Goal: Find specific page/section: Find specific page/section

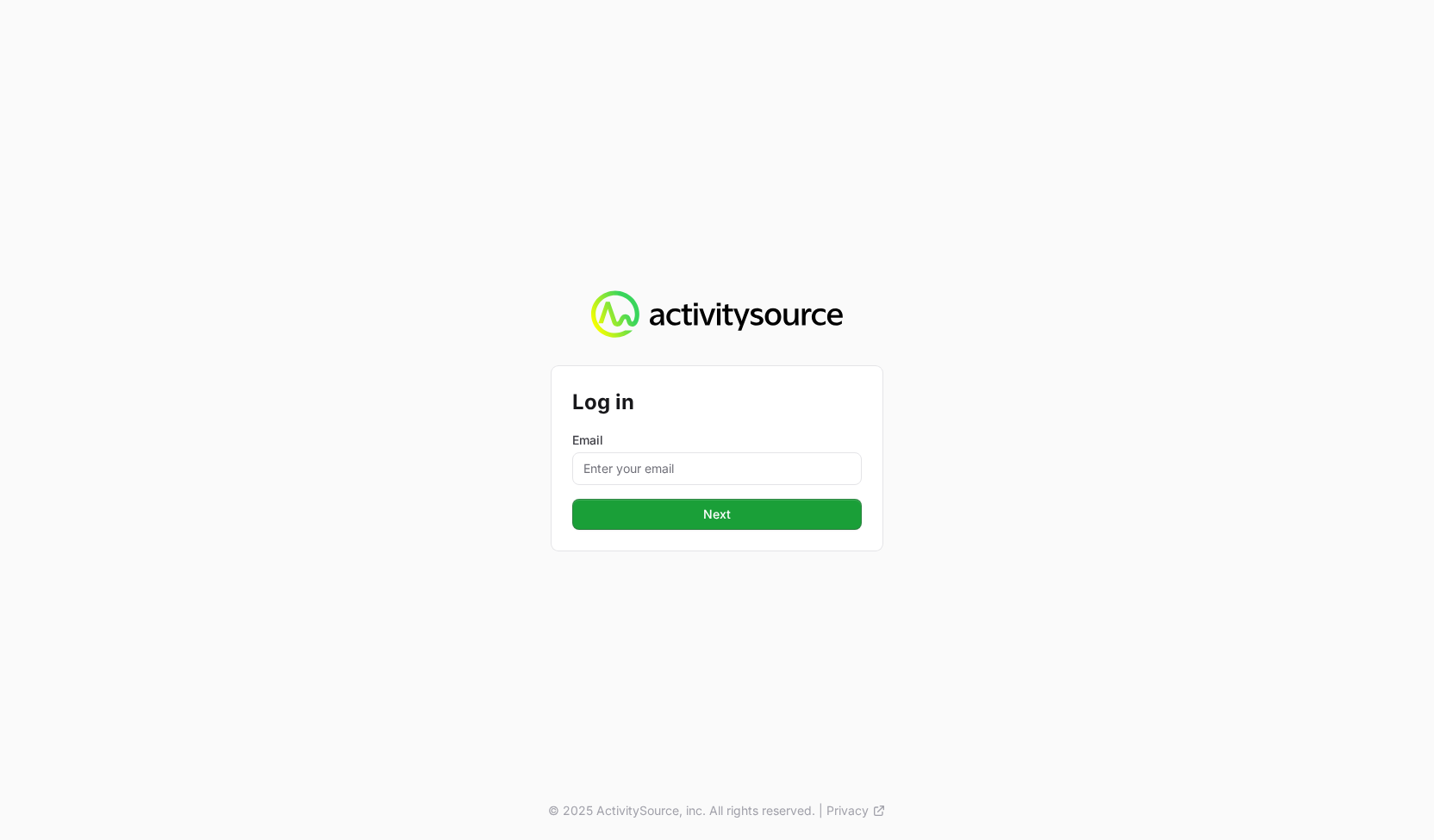
click at [660, 447] on label "Email" at bounding box center [716, 439] width 289 height 17
click at [660, 452] on input "Email" at bounding box center [716, 468] width 289 height 32
click at [655, 463] on input "Email" at bounding box center [716, 468] width 289 height 32
drag, startPoint x: 536, startPoint y: 579, endPoint x: 581, endPoint y: 549, distance: 54.1
click at [536, 580] on div "Log in Email Next © 2025 ActivitySource, inc. All rights reserved. | Privacy" at bounding box center [717, 420] width 1434 height 840
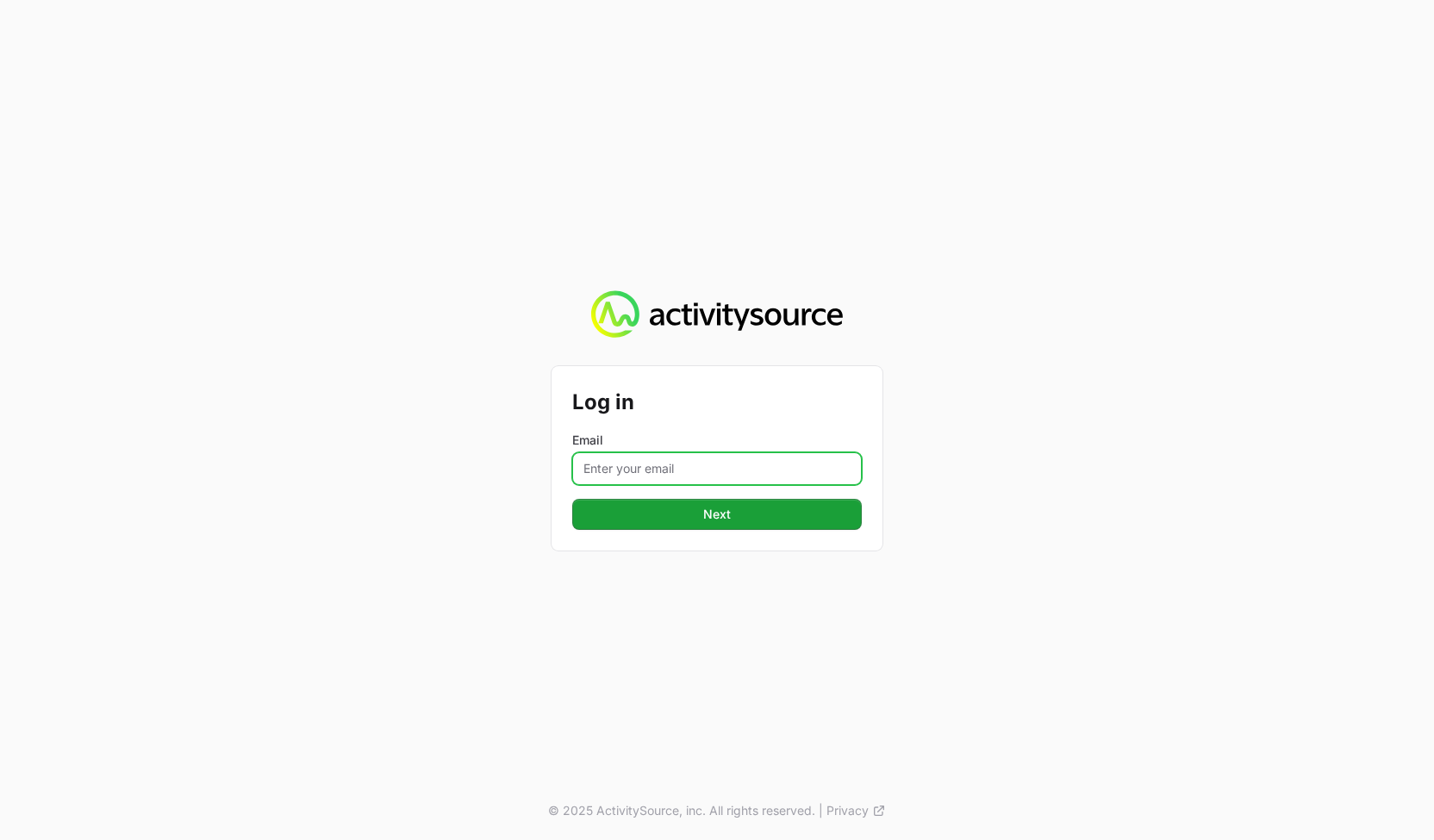
click at [694, 467] on input "Email" at bounding box center [716, 468] width 289 height 32
type input "[PERSON_NAME][EMAIL_ADDRESS][DOMAIN_NAME]"
click at [555, 608] on div "Log in Email [PERSON_NAME][EMAIL_ADDRESS][DOMAIN_NAME] Next © 2025 ActivitySour…" at bounding box center [717, 420] width 1434 height 840
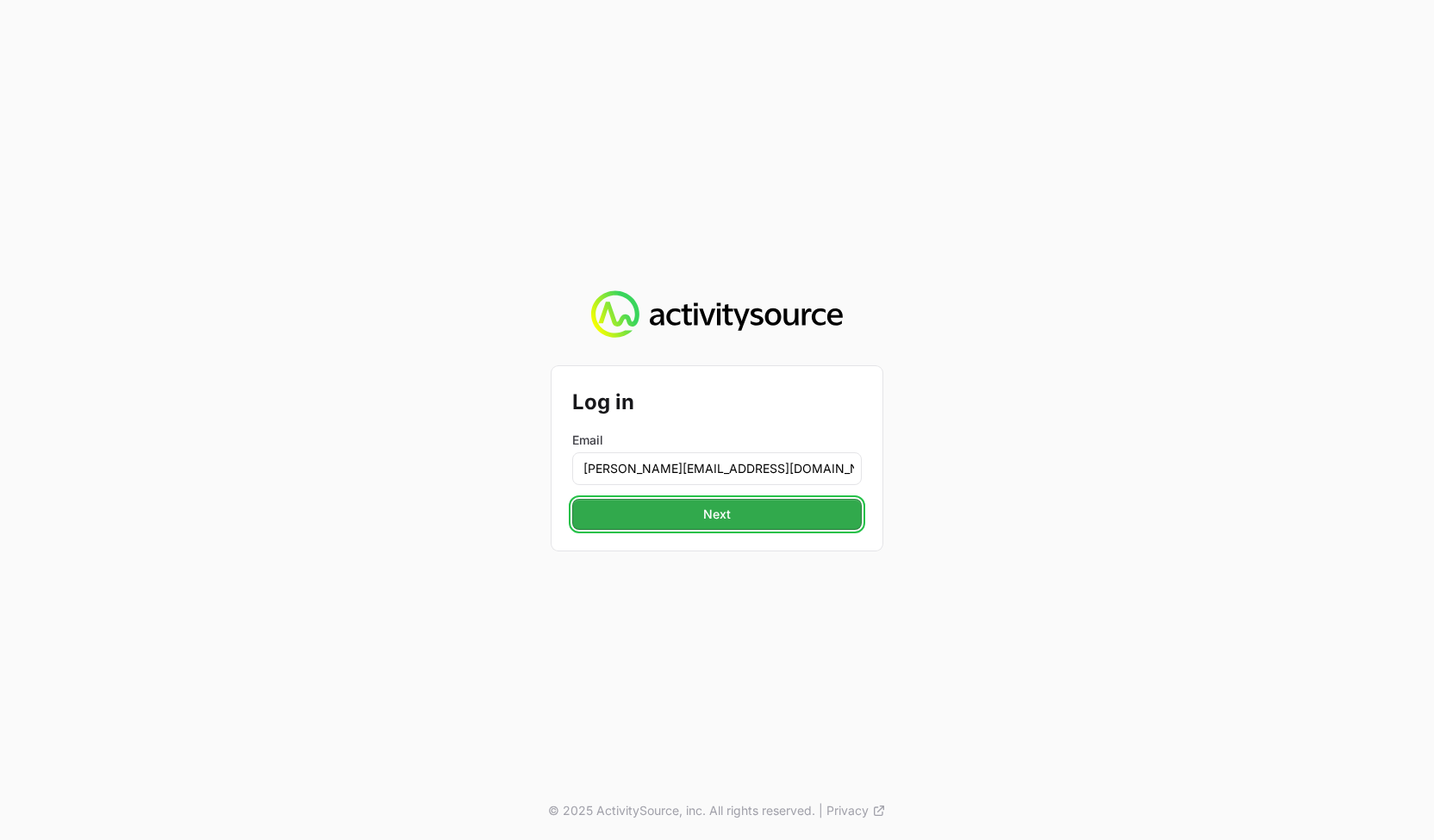
click at [719, 519] on span "Next" at bounding box center [717, 514] width 28 height 21
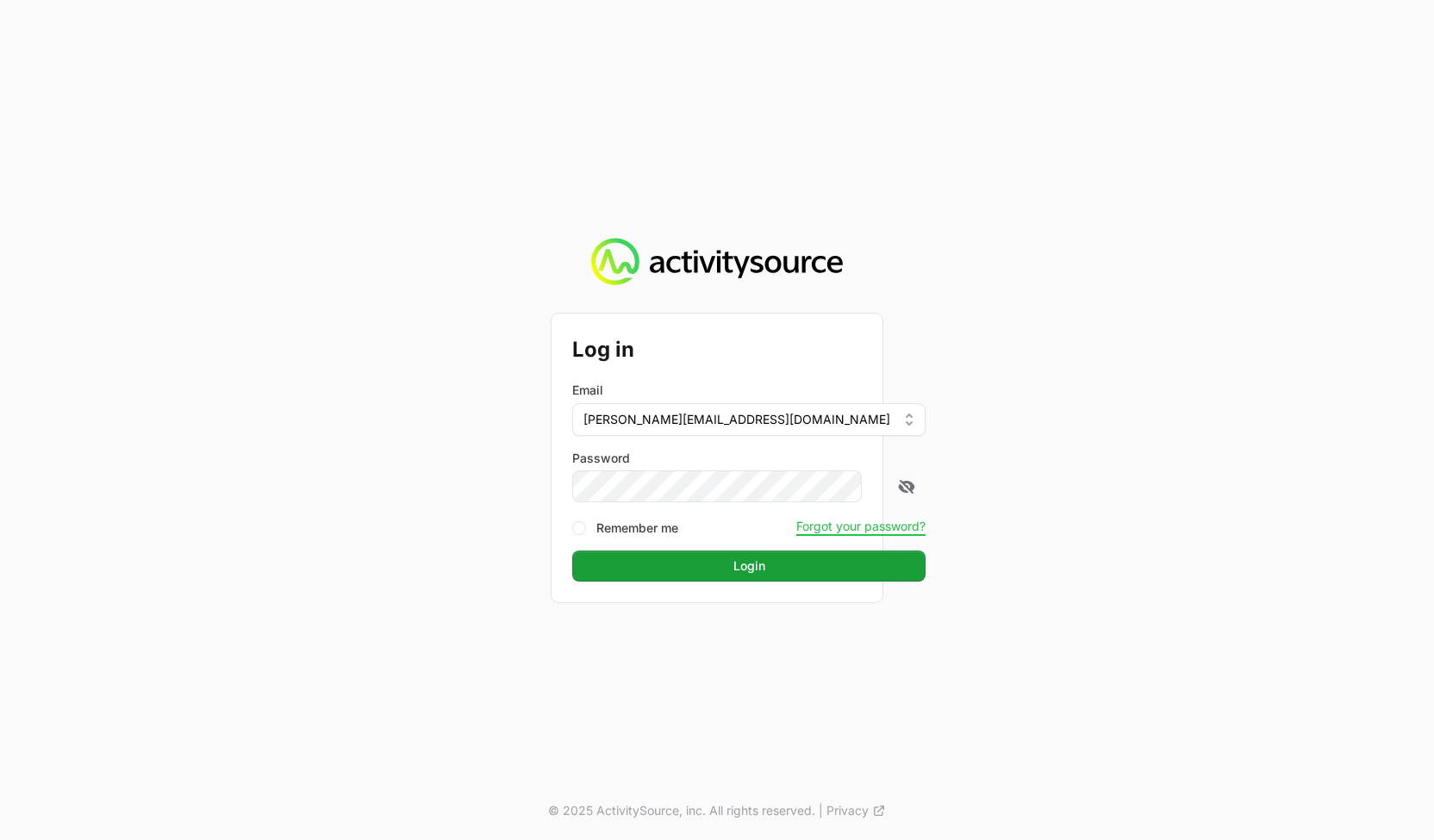
drag, startPoint x: 1191, startPoint y: 497, endPoint x: 949, endPoint y: 554, distance: 248.6
click at [1189, 497] on div "Log in Email [PERSON_NAME][EMAIL_ADDRESS][DOMAIN_NAME] Password Remember me For…" at bounding box center [717, 420] width 1434 height 840
click at [733, 559] on span "Login" at bounding box center [749, 565] width 32 height 21
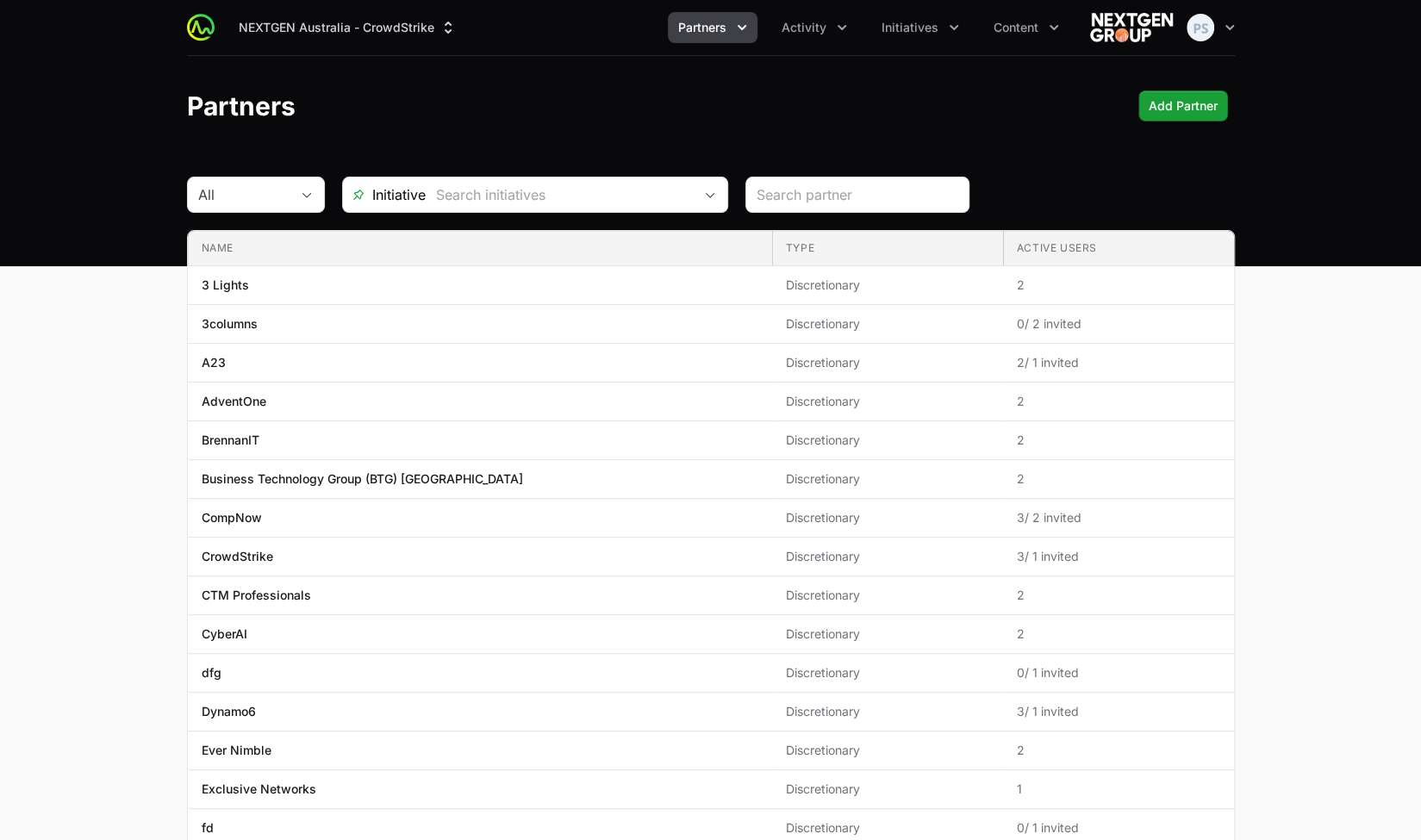
click at [814, 92] on div "Partners Add Partner" at bounding box center [710, 105] width 1047 height 31
click at [821, 42] on div "NEXTGEN Australia - CrowdStrike Partners Activity Initiatives Content Open user…" at bounding box center [710, 27] width 1047 height 55
click at [925, 74] on header "Partners Add Partner" at bounding box center [710, 105] width 1421 height 100
click at [880, 58] on div "NEXTGEN Australia - CrowdStrike Partners Activity Initiatives Content Open user…" at bounding box center [710, 133] width 1421 height 266
click at [878, 69] on header "Partners Add Partner" at bounding box center [710, 105] width 1421 height 100
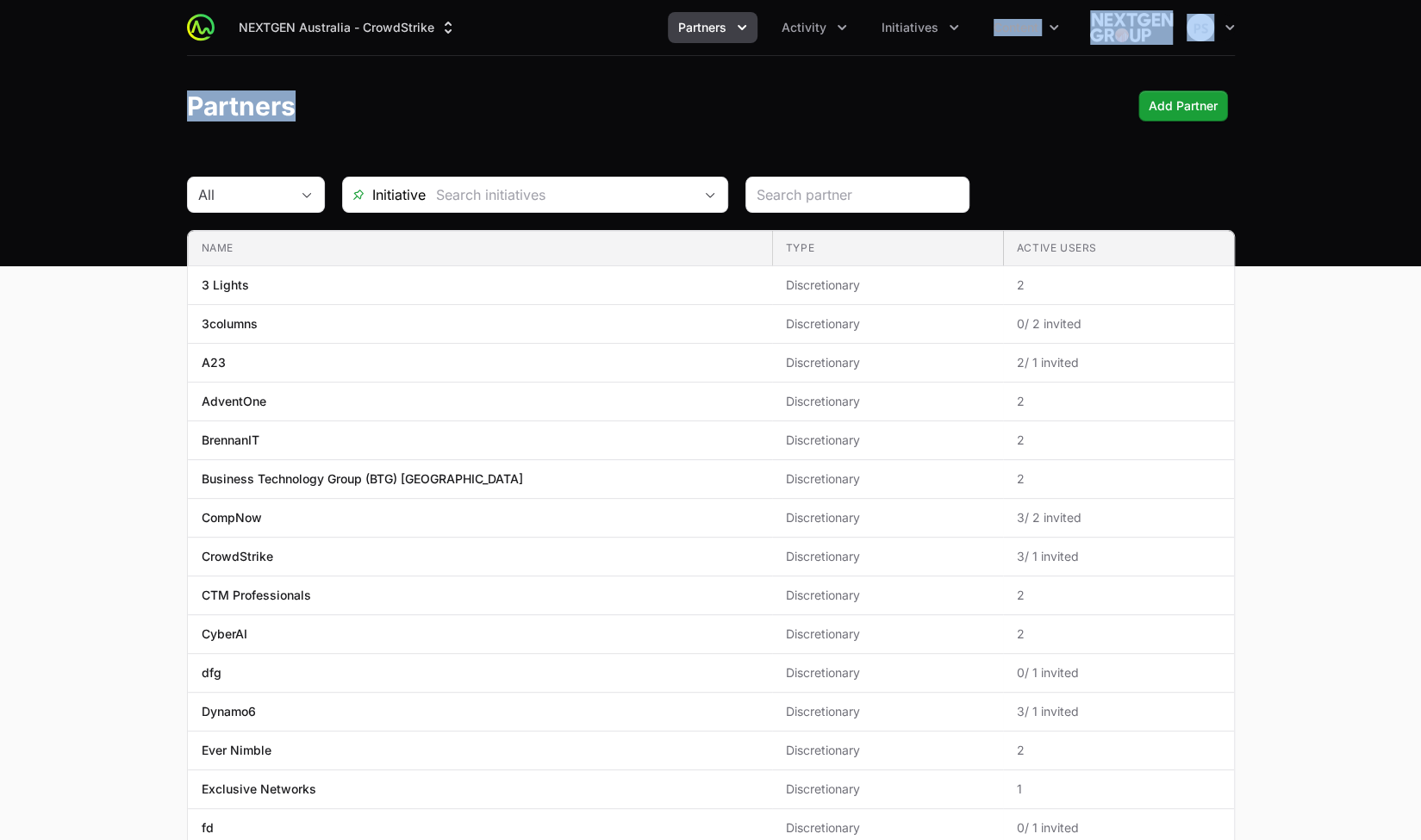
click at [1326, 32] on nav "NEXTGEN Australia - CrowdStrike Partners Activity Initiatives Content Open user…" at bounding box center [710, 28] width 1421 height 56
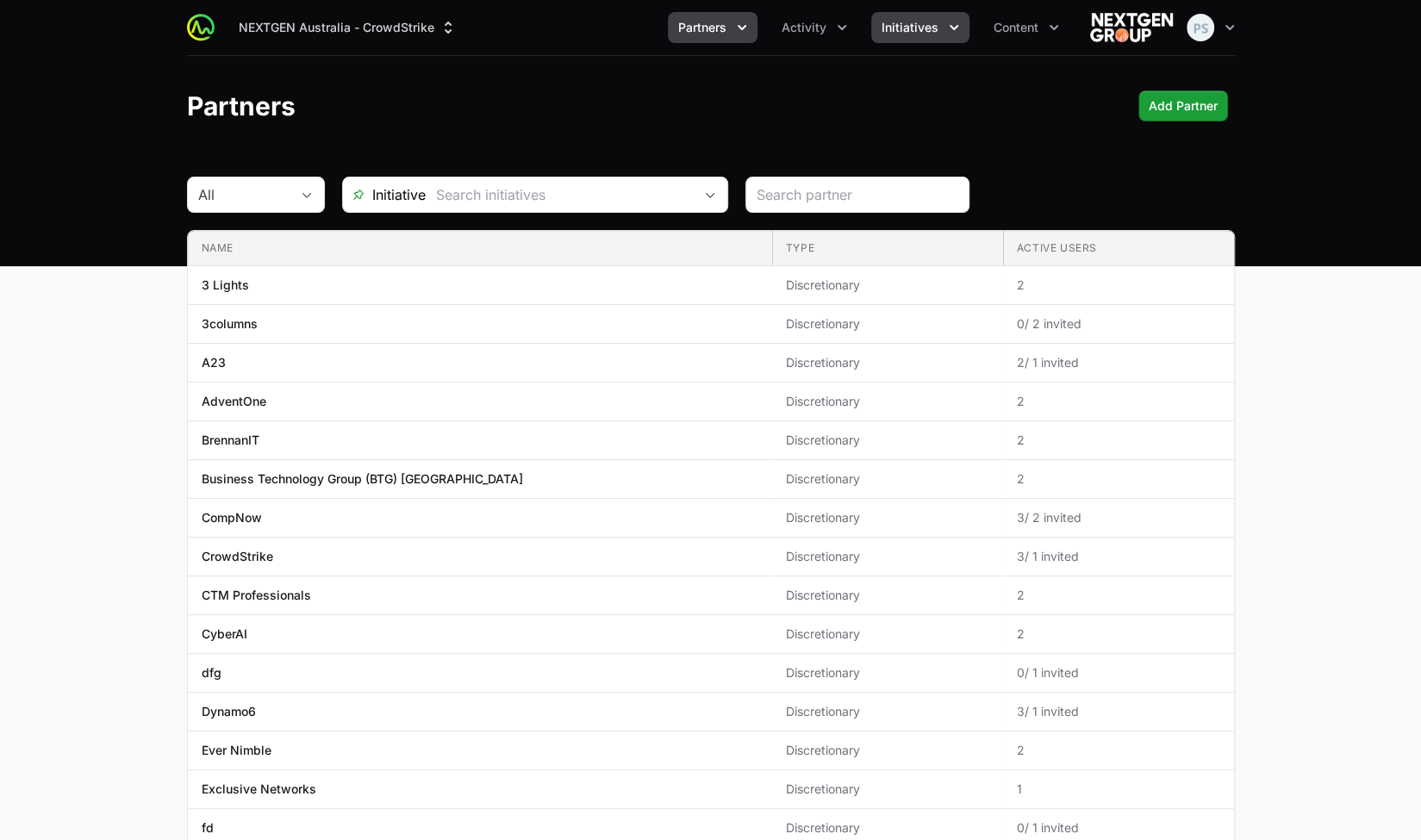
click at [900, 37] on button "Initiatives" at bounding box center [919, 27] width 98 height 31
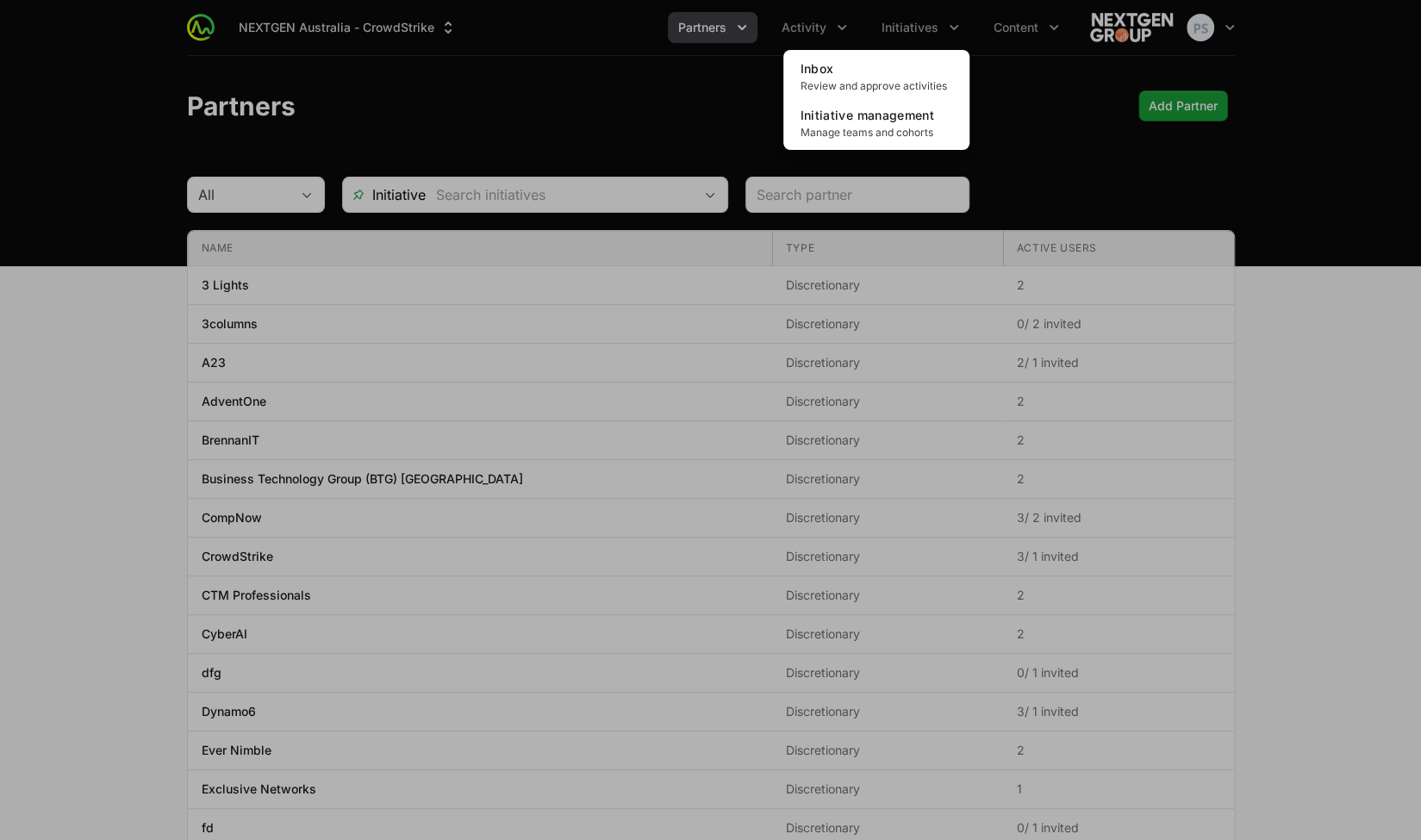
drag, startPoint x: 643, startPoint y: 67, endPoint x: 672, endPoint y: 66, distance: 29.0
click at [643, 67] on div "Initiatives menu" at bounding box center [710, 420] width 1421 height 840
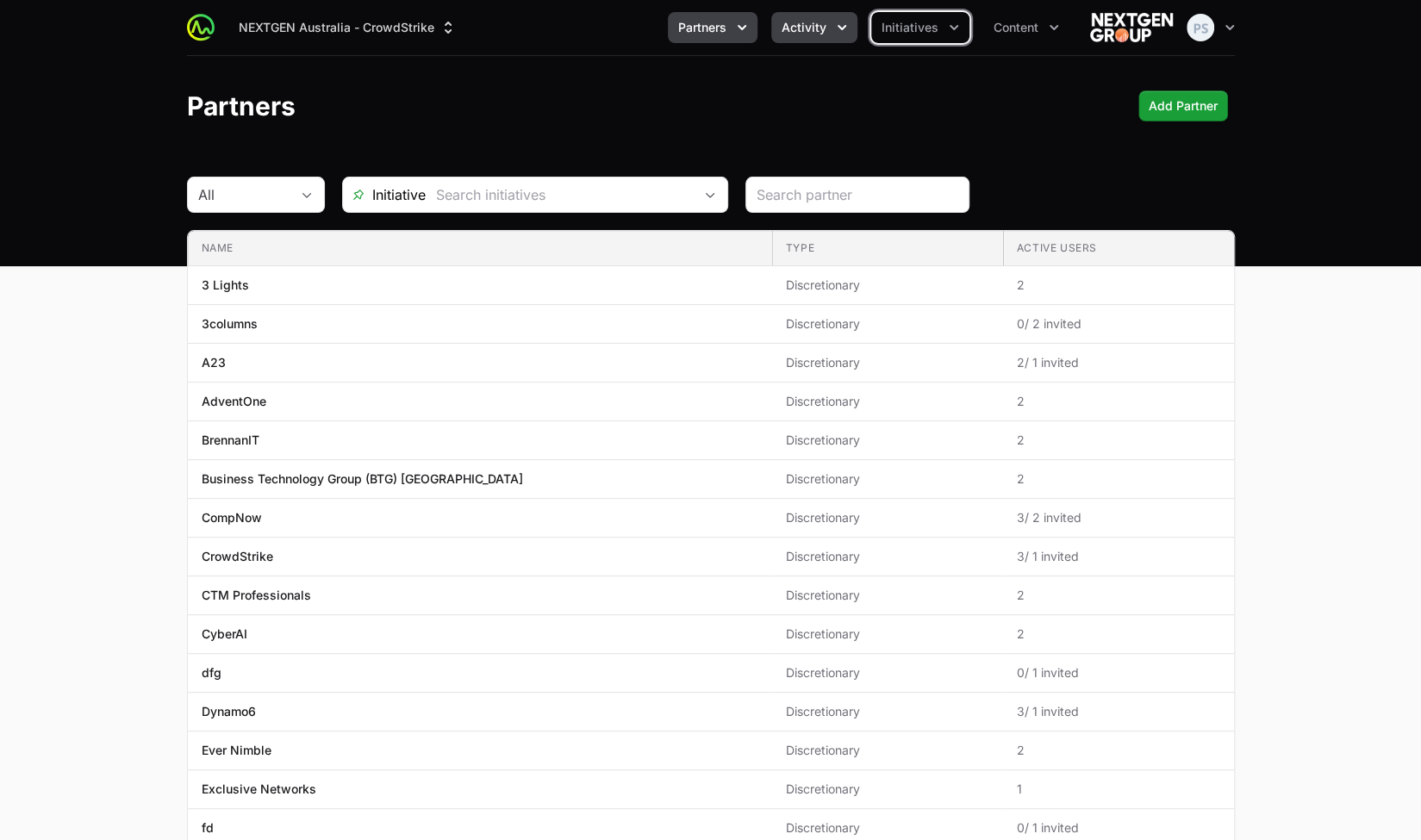
click at [794, 27] on span "Activity" at bounding box center [804, 27] width 45 height 17
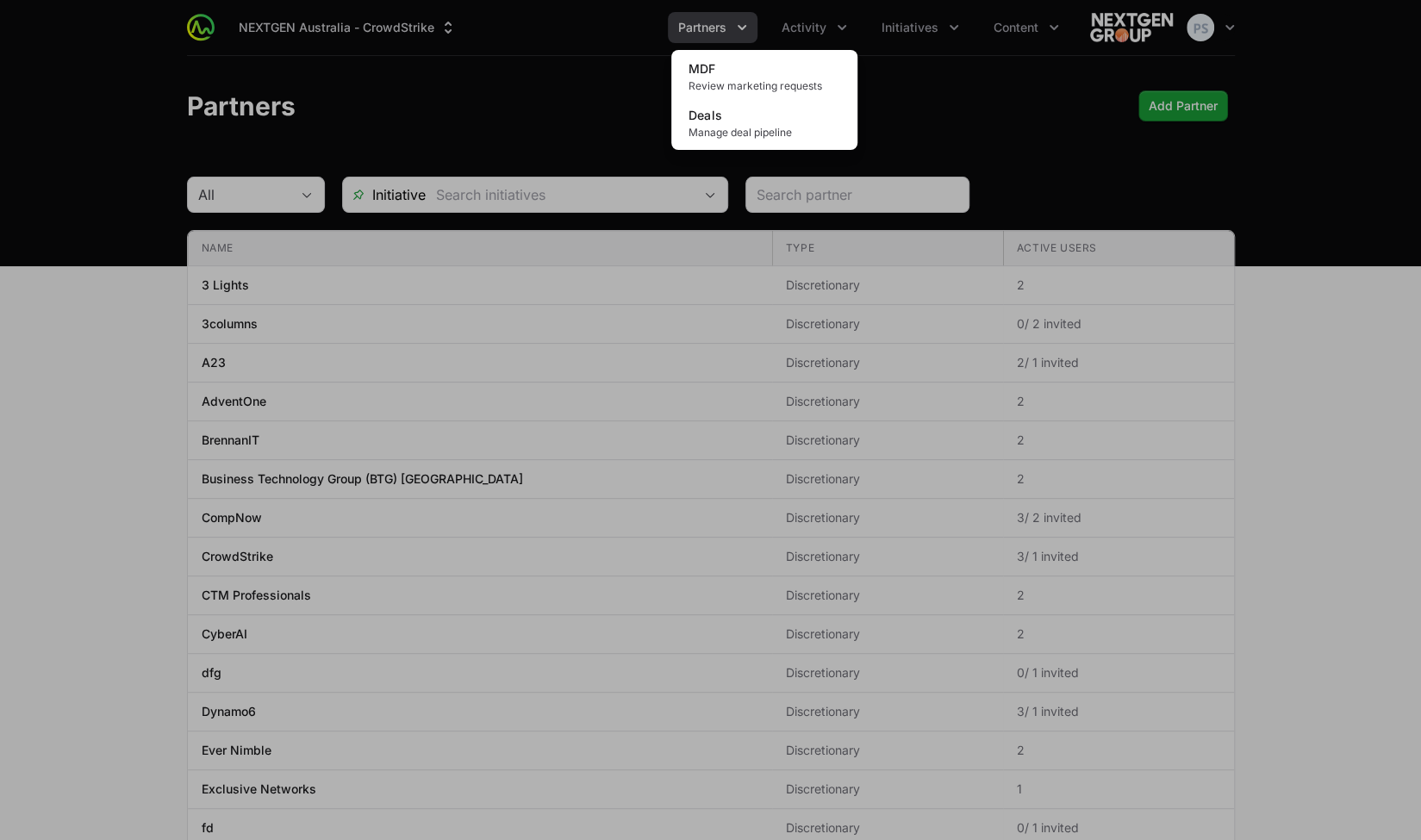
drag, startPoint x: 480, startPoint y: 54, endPoint x: 687, endPoint y: 37, distance: 207.7
click at [503, 57] on div "Activity menu" at bounding box center [710, 420] width 1421 height 840
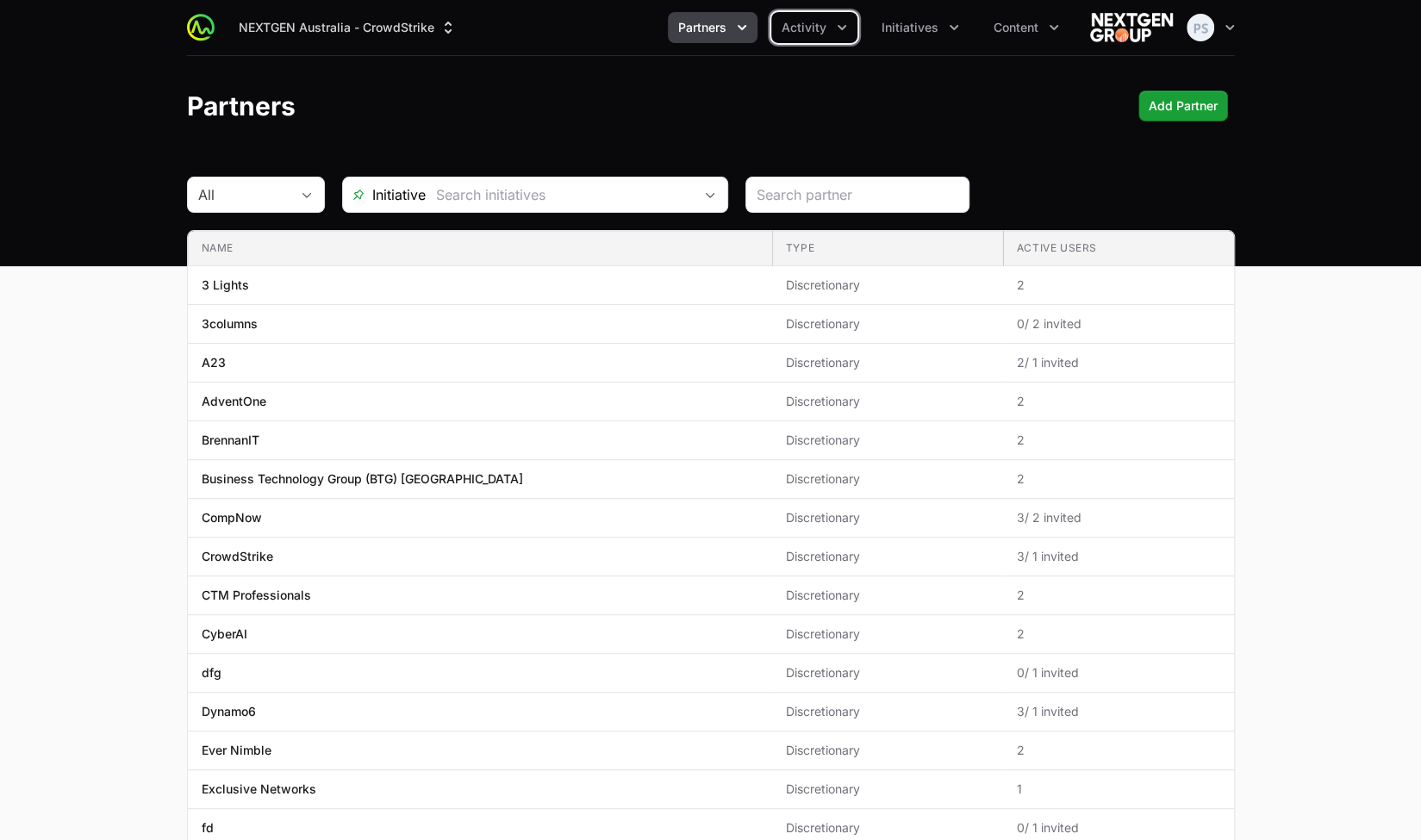
click at [713, 36] on button "Partners" at bounding box center [711, 27] width 89 height 31
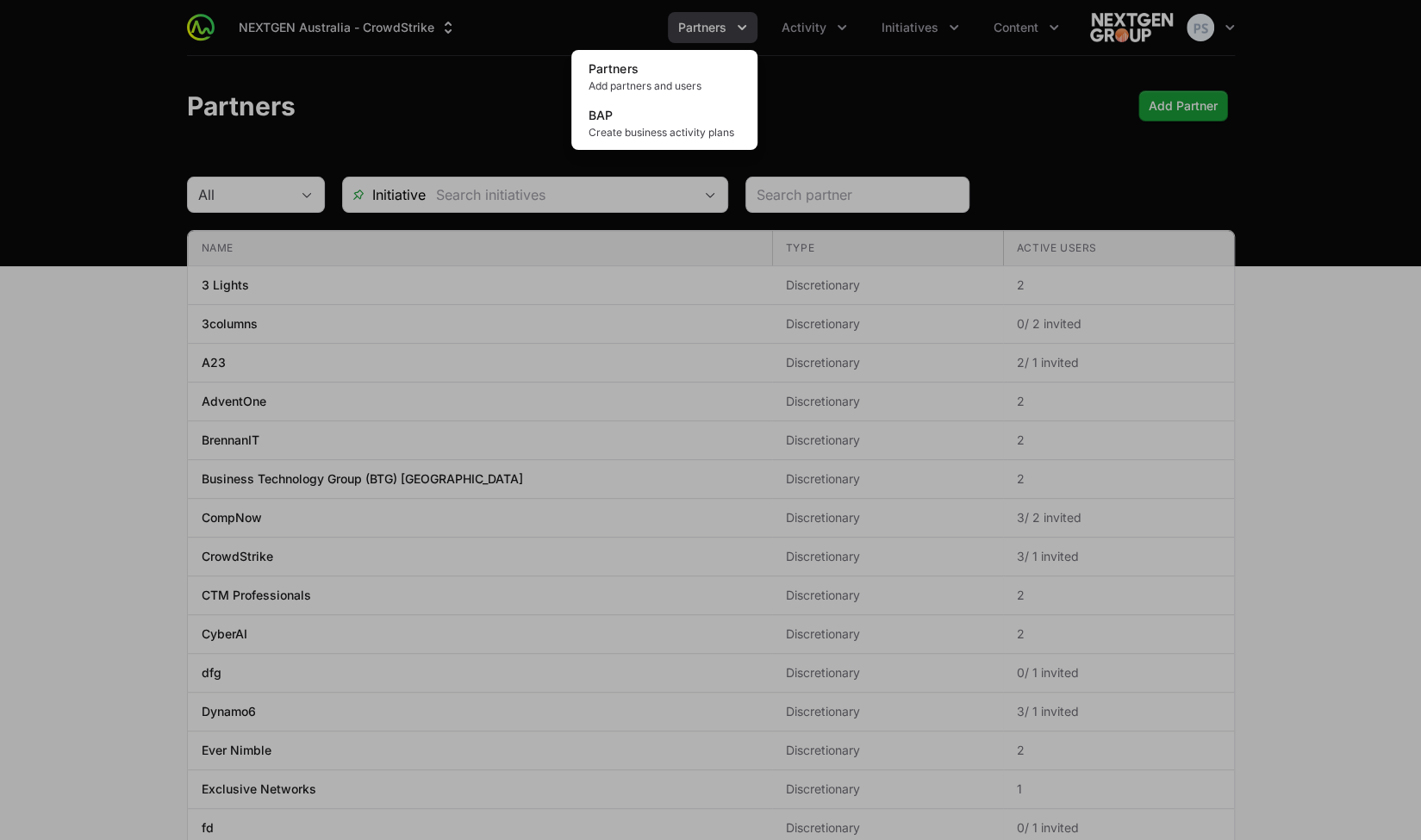
click at [415, 69] on div "Partners menu" at bounding box center [710, 420] width 1421 height 840
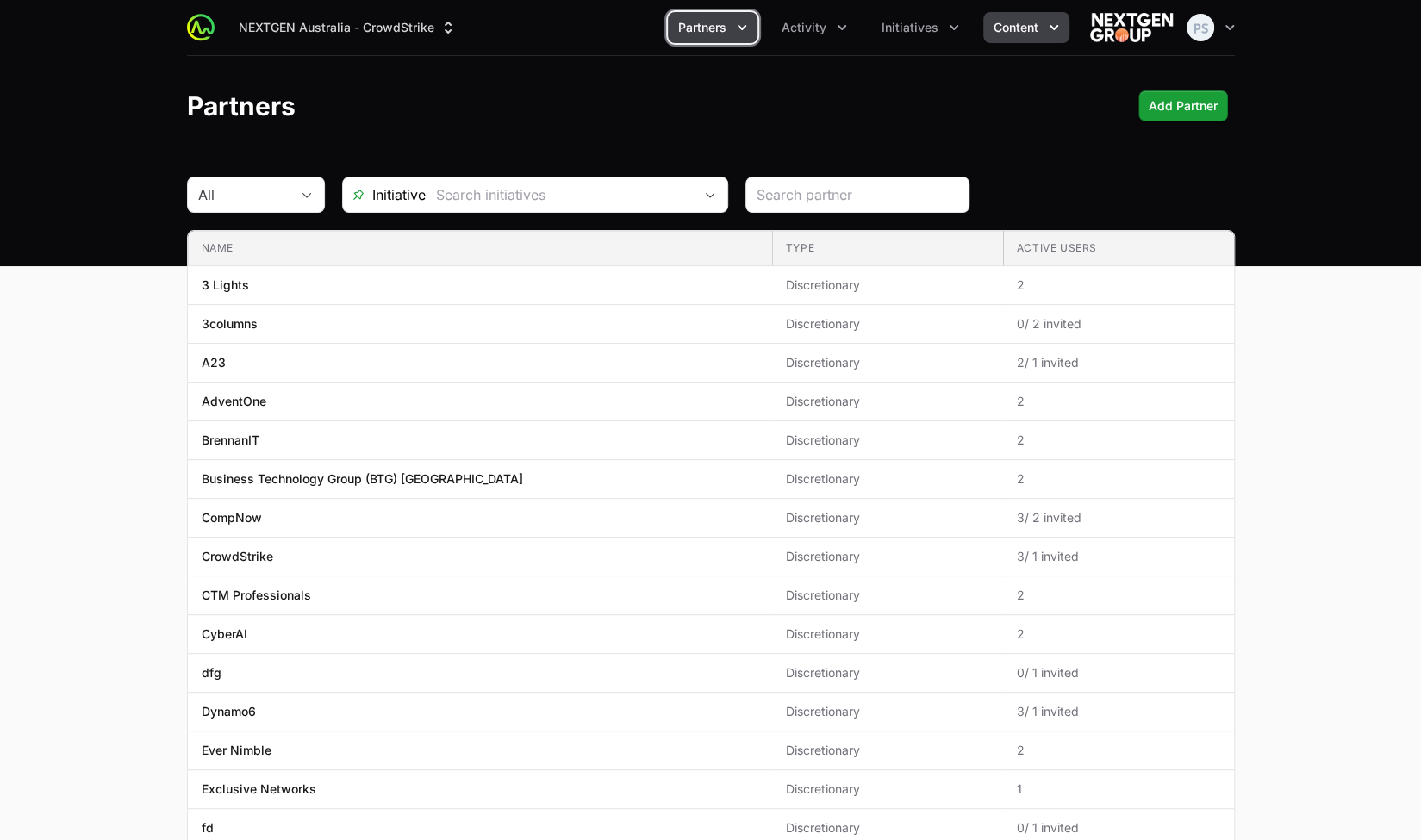
click at [1039, 37] on button "Content" at bounding box center [1027, 27] width 86 height 31
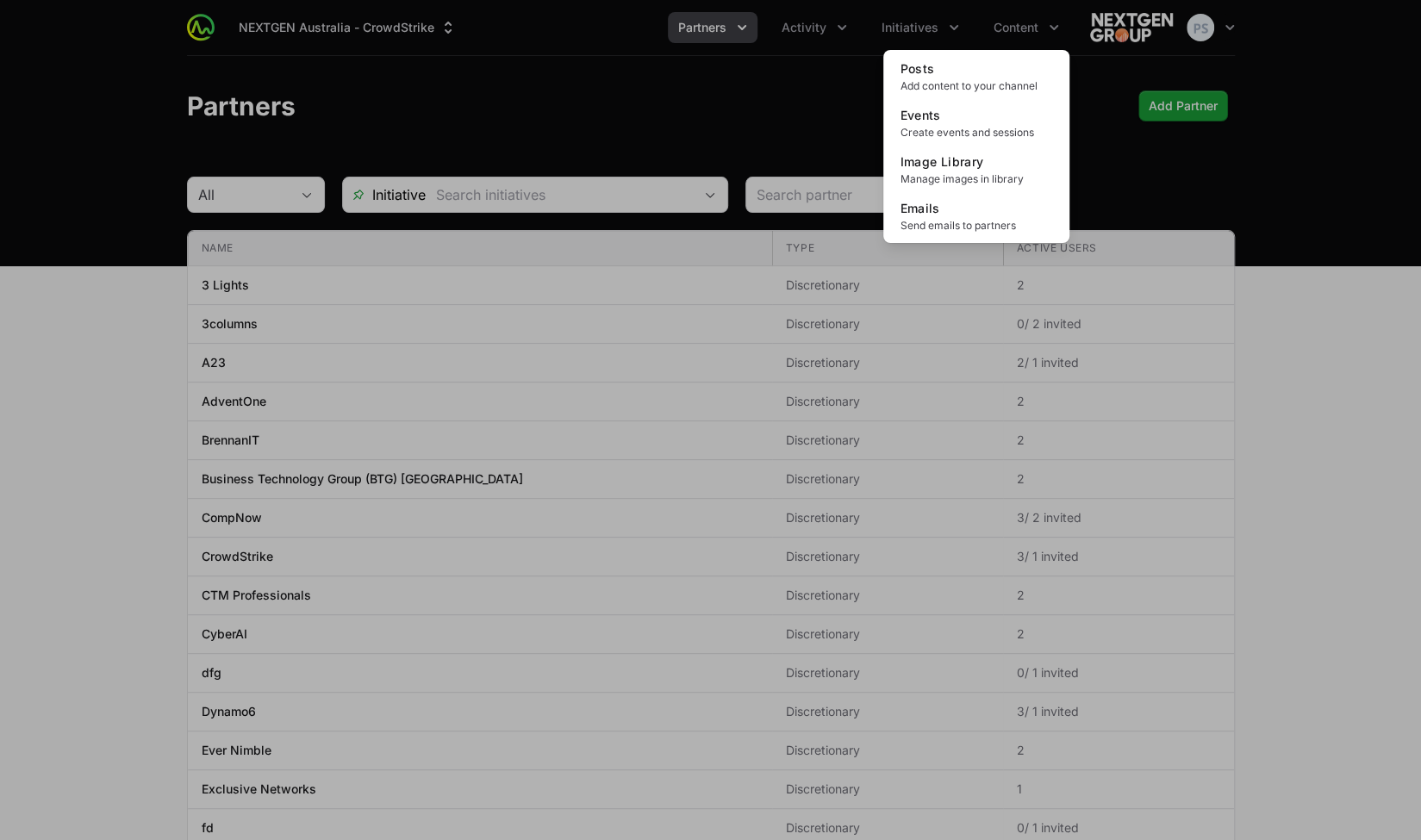
click at [511, 101] on div "Content menu" at bounding box center [710, 420] width 1421 height 840
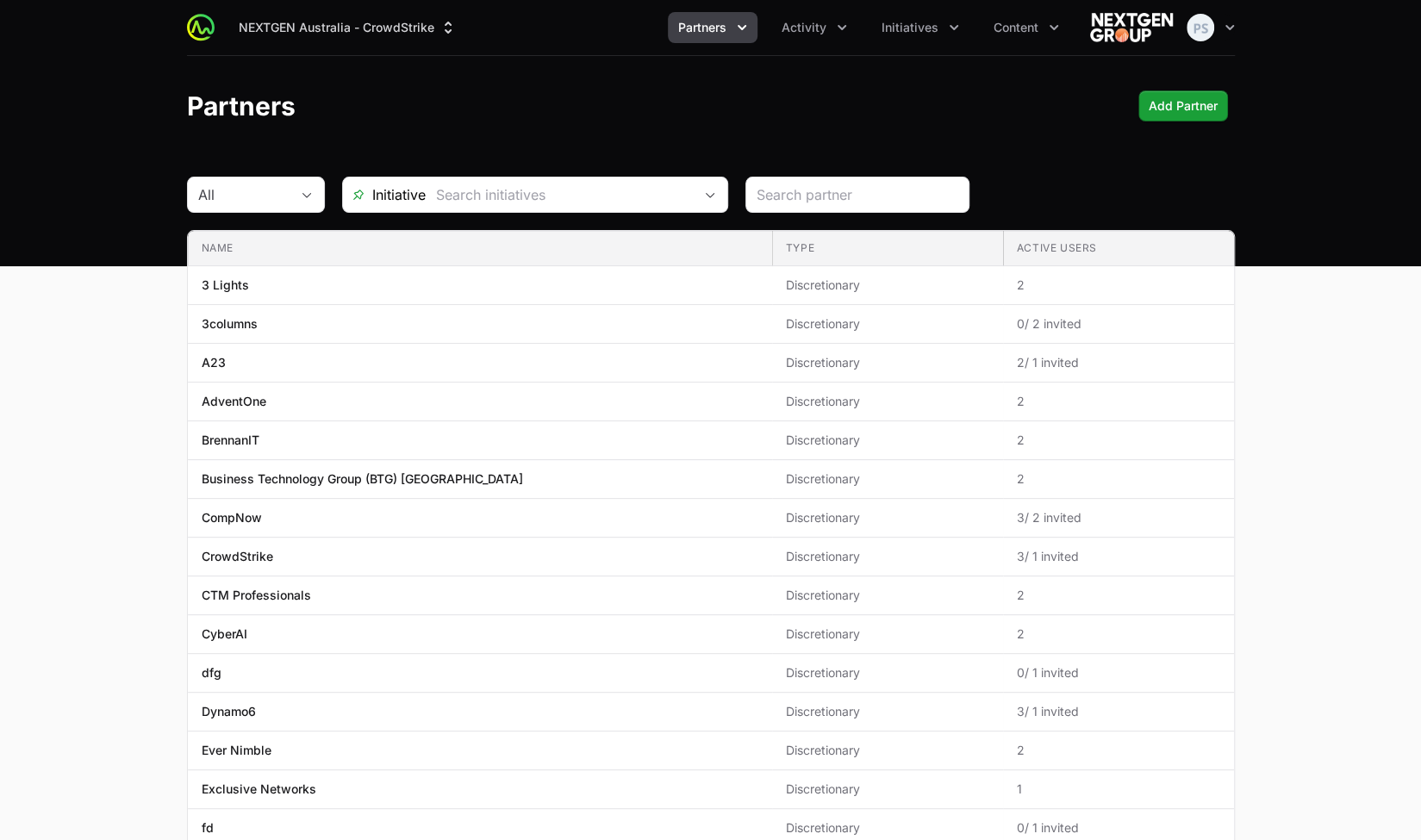
click at [696, 54] on div "NEXTGEN Australia - CrowdStrike Partners Activity Initiatives Content Open user…" at bounding box center [710, 27] width 1047 height 55
click at [824, 38] on button "Activity" at bounding box center [814, 27] width 86 height 31
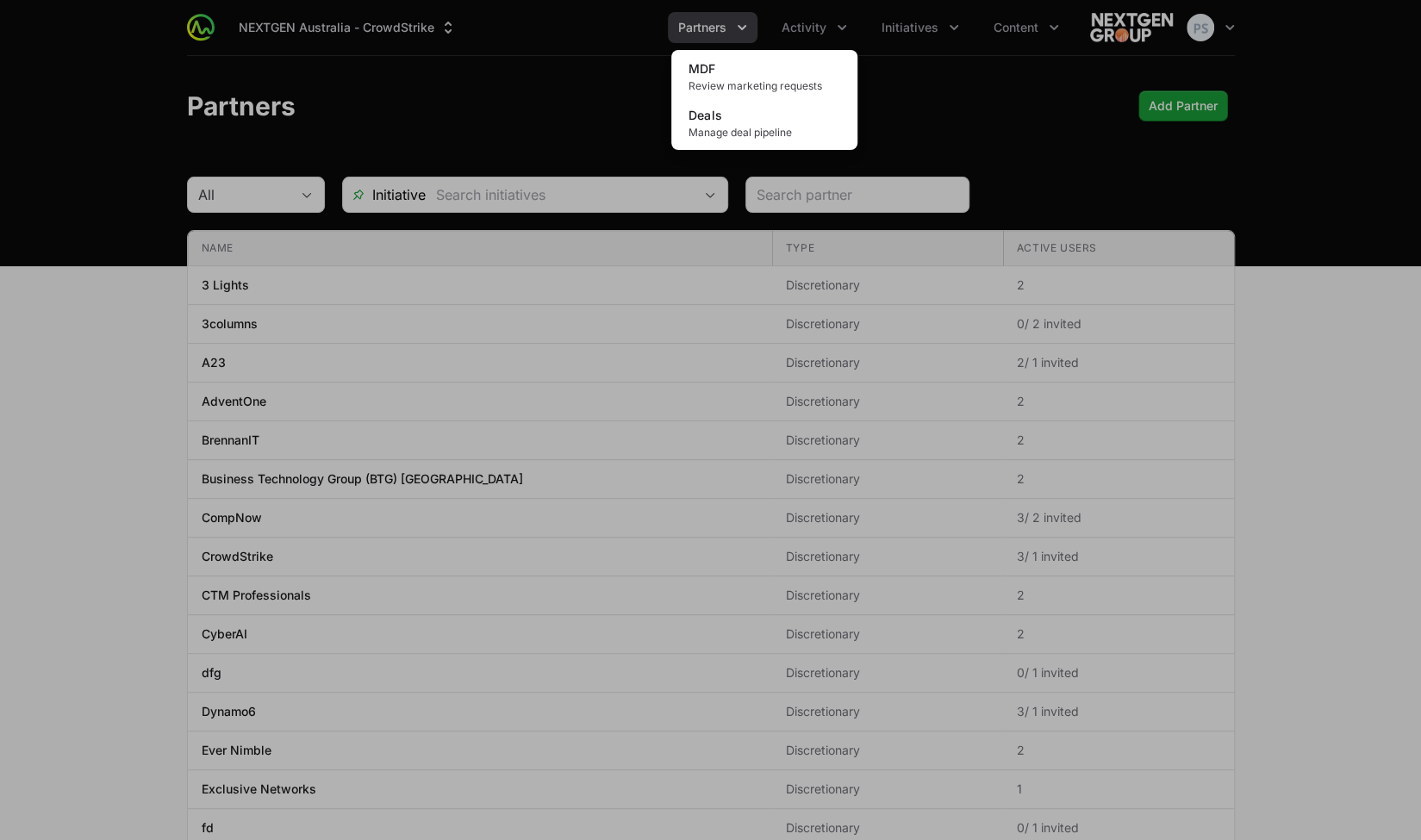
click at [950, 89] on div "Activity menu" at bounding box center [710, 420] width 1421 height 840
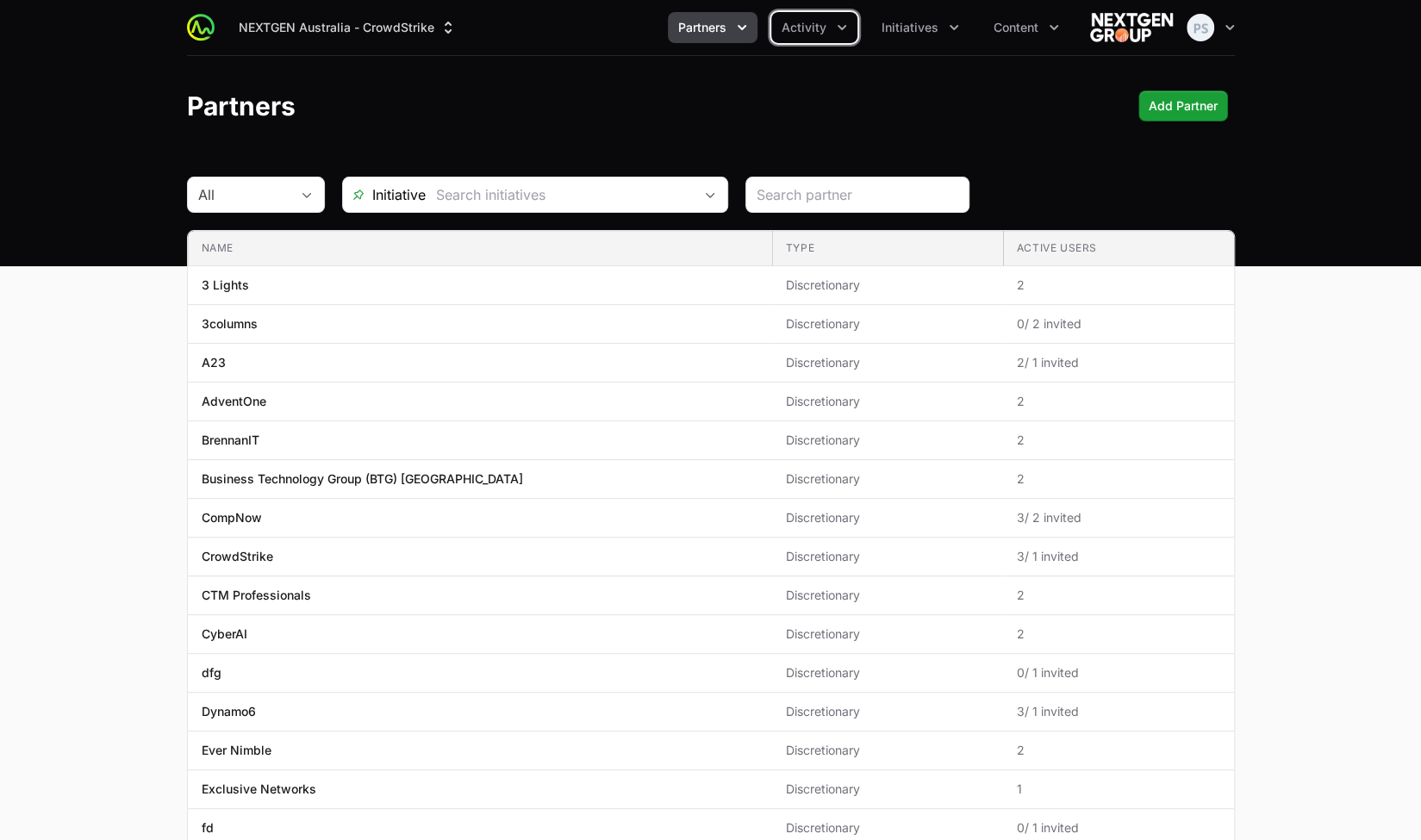
click at [735, 36] on button "Partners" at bounding box center [711, 27] width 89 height 31
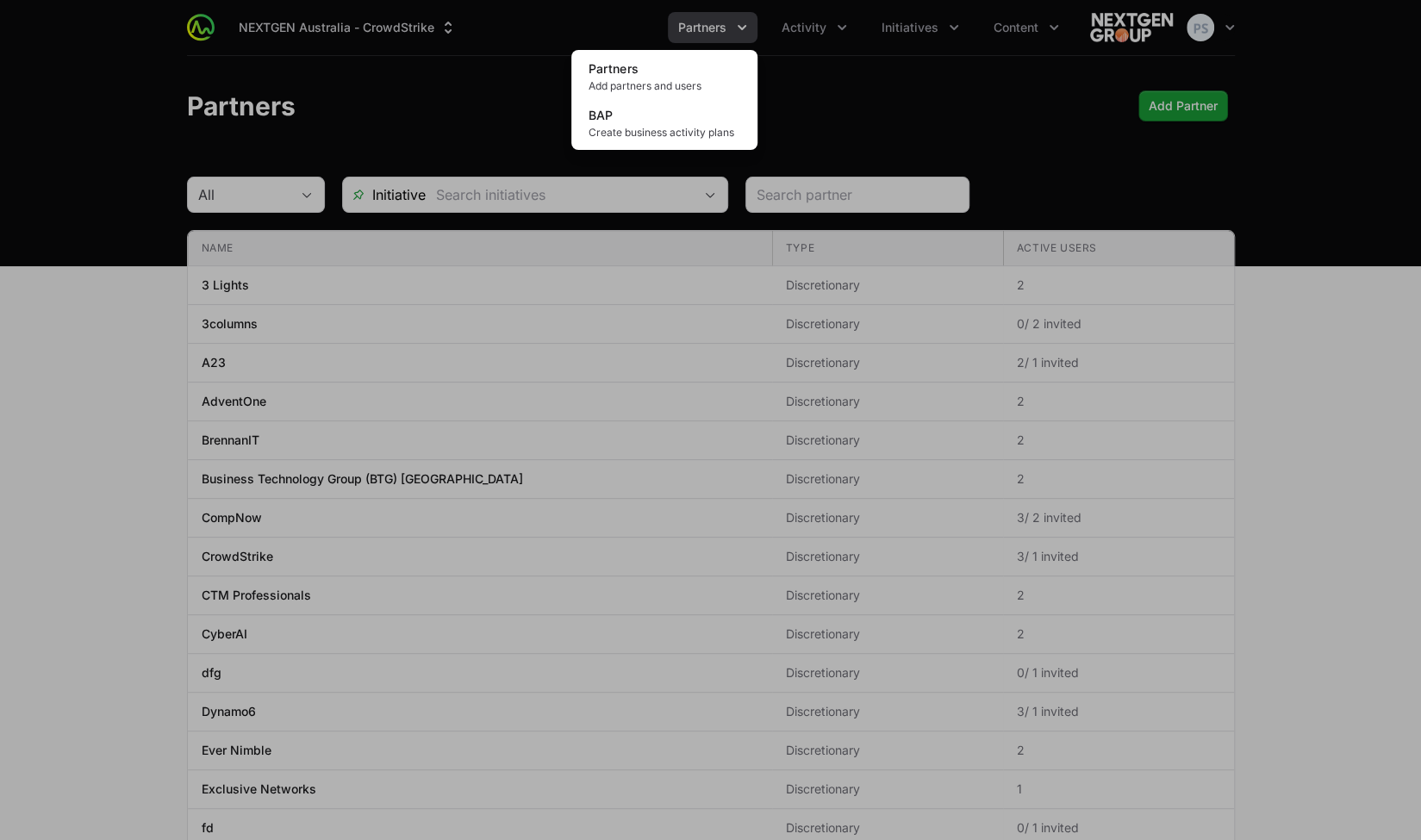
click at [927, 69] on div "Partners menu" at bounding box center [710, 420] width 1421 height 840
